Goal: Find specific page/section: Find specific page/section

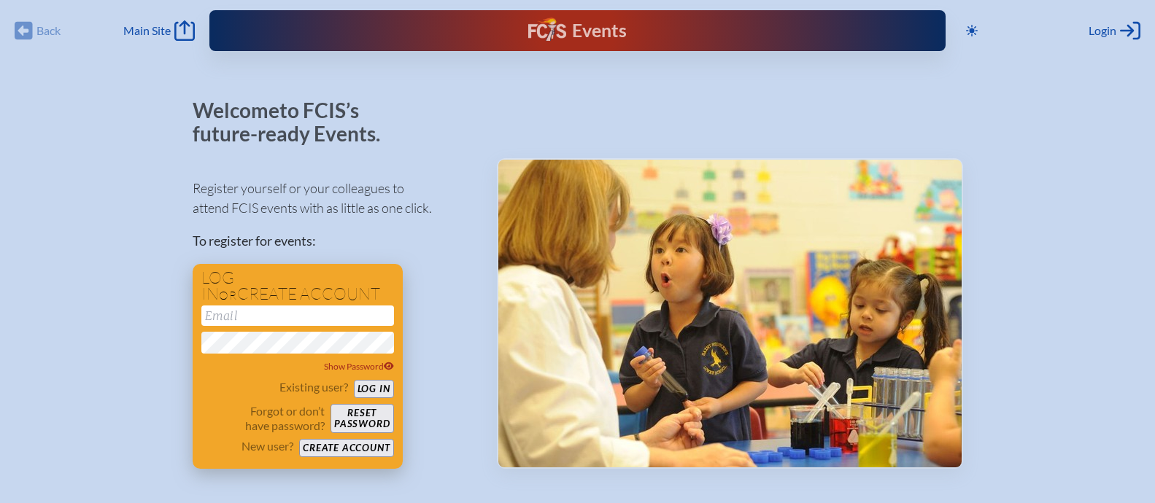
type input "[EMAIL_ADDRESS][DOMAIN_NAME]"
click at [361, 390] on button "Log in" at bounding box center [374, 389] width 40 height 18
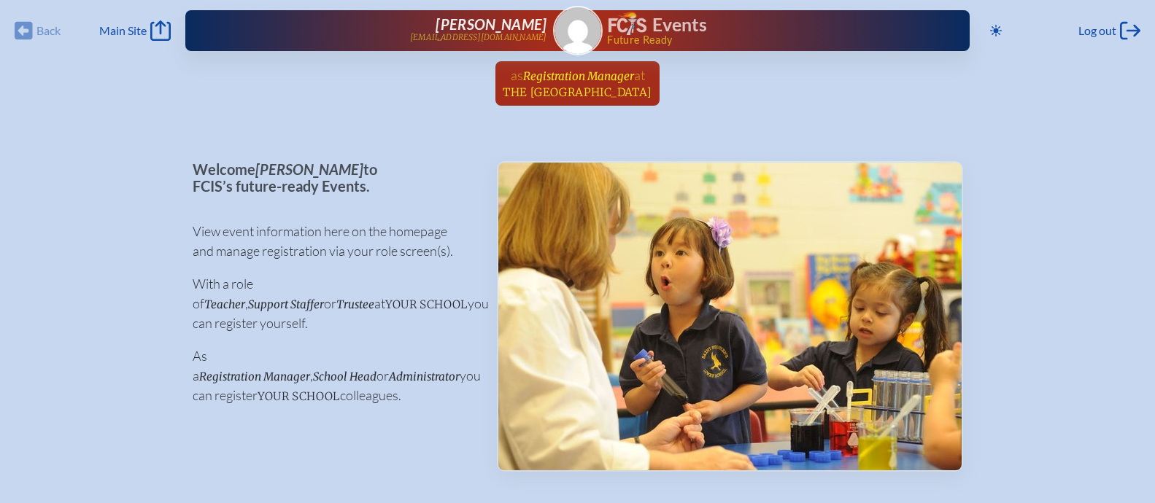
click at [575, 91] on span "The [GEOGRAPHIC_DATA]" at bounding box center [577, 92] width 149 height 14
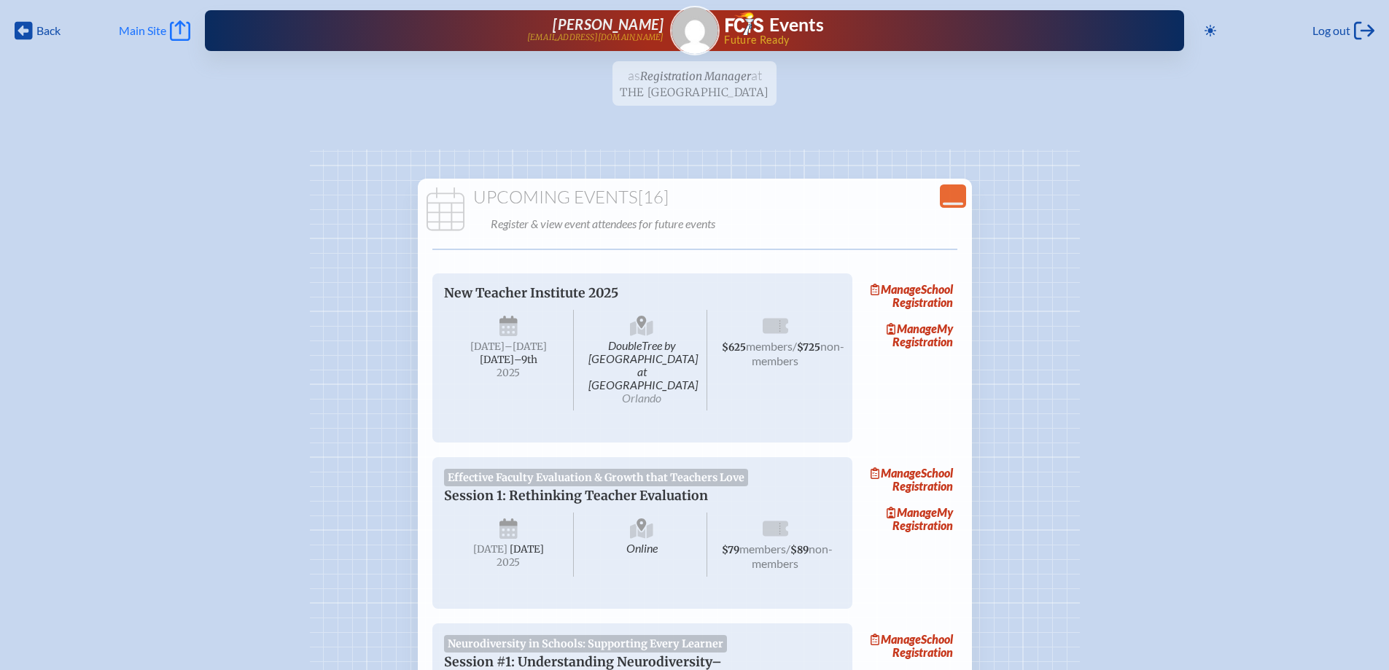
click at [149, 28] on span "Main Site" at bounding box center [142, 30] width 47 height 15
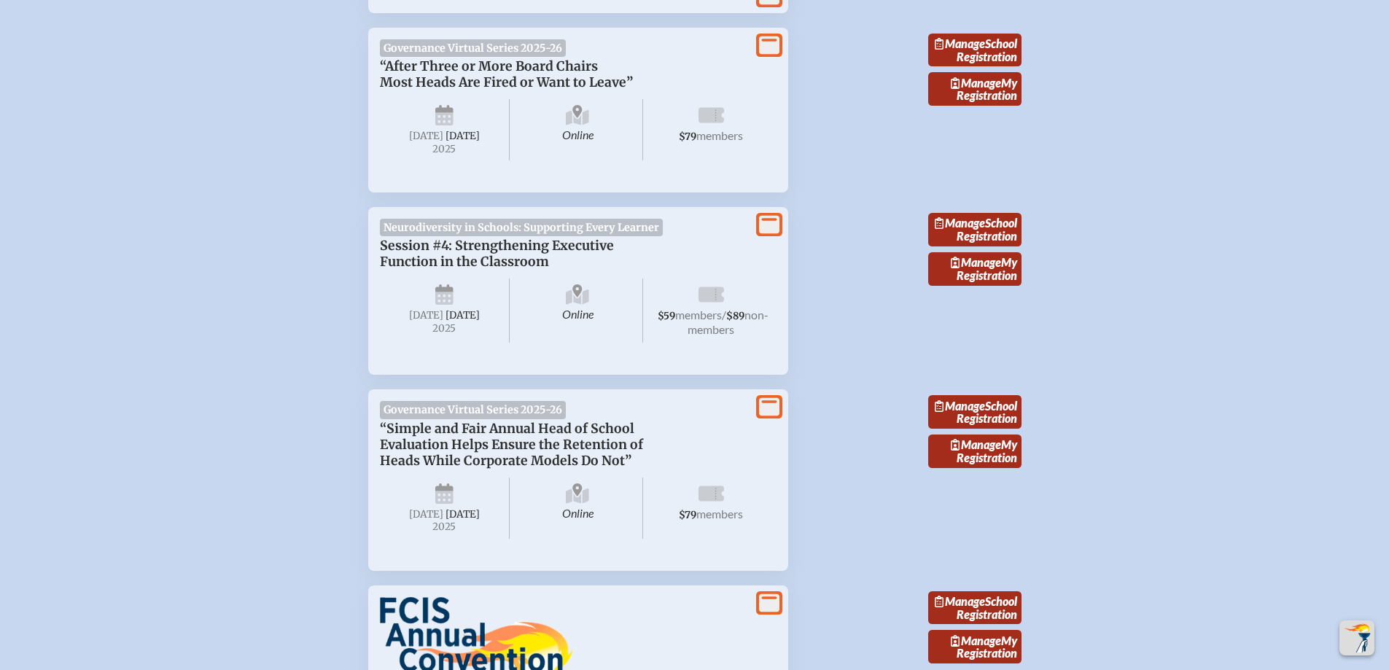
scroll to position [2139, 0]
